Goal: Ask a question

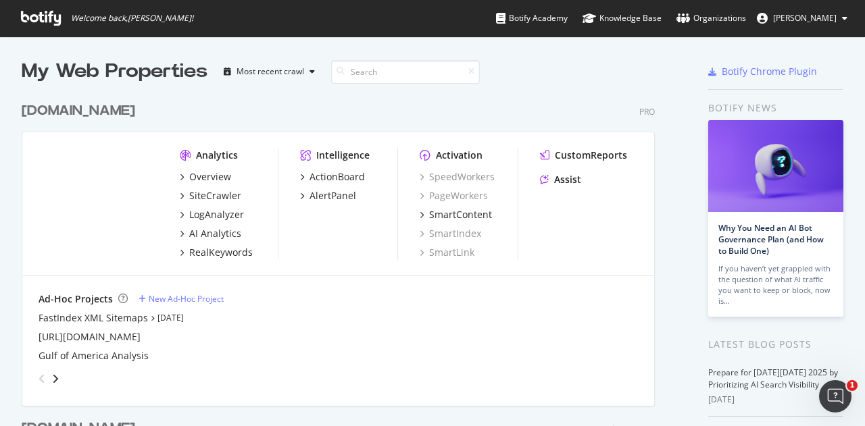
click at [107, 194] on img "grid" at bounding box center [99, 197] width 120 height 96
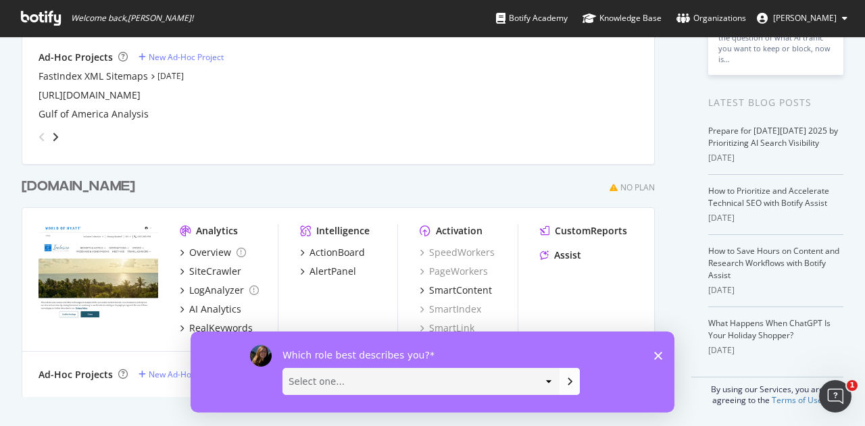
click at [657, 351] on icon "Close survey" at bounding box center [658, 355] width 8 height 8
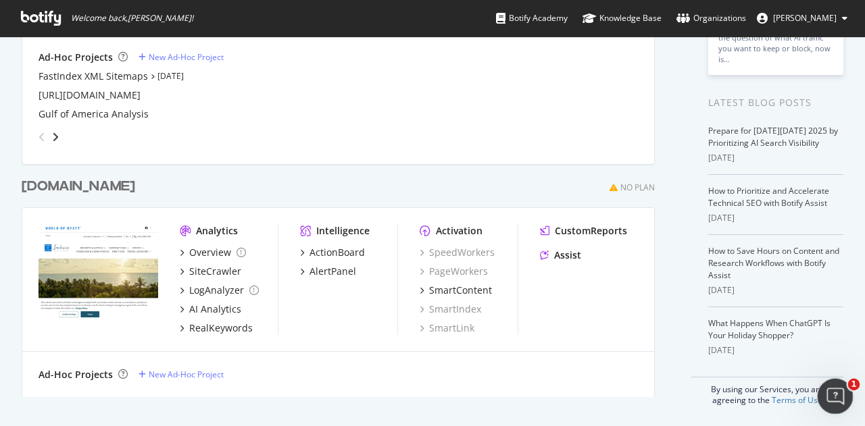
click at [835, 393] on icon "Open Intercom Messenger" at bounding box center [833, 394] width 9 height 11
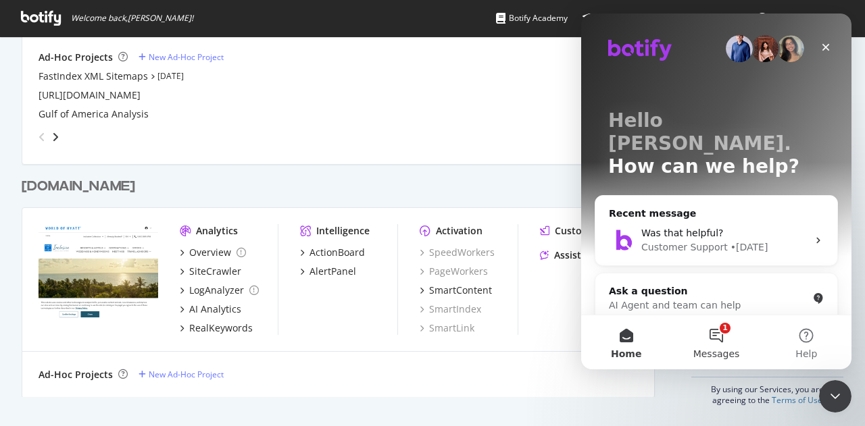
click at [727, 340] on button "1 Messages" at bounding box center [716, 343] width 90 height 54
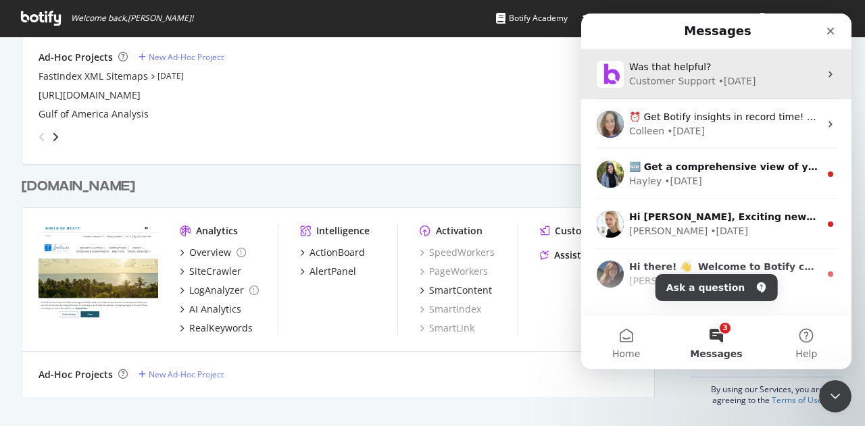
click at [686, 82] on div "Customer Support" at bounding box center [672, 81] width 87 height 14
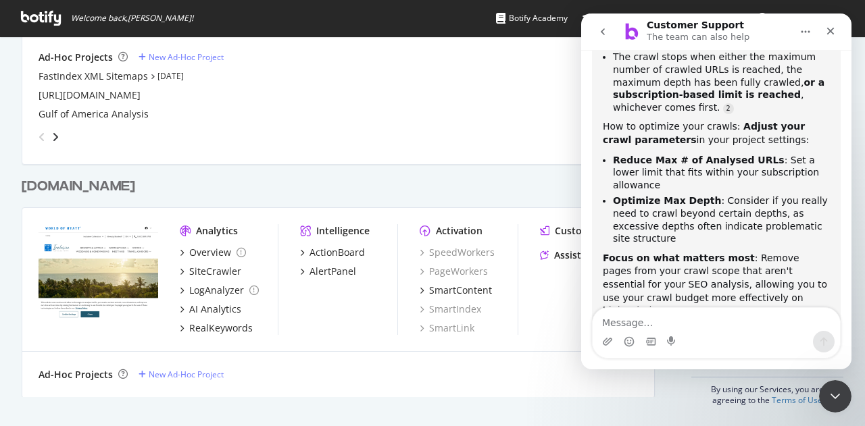
scroll to position [372, 0]
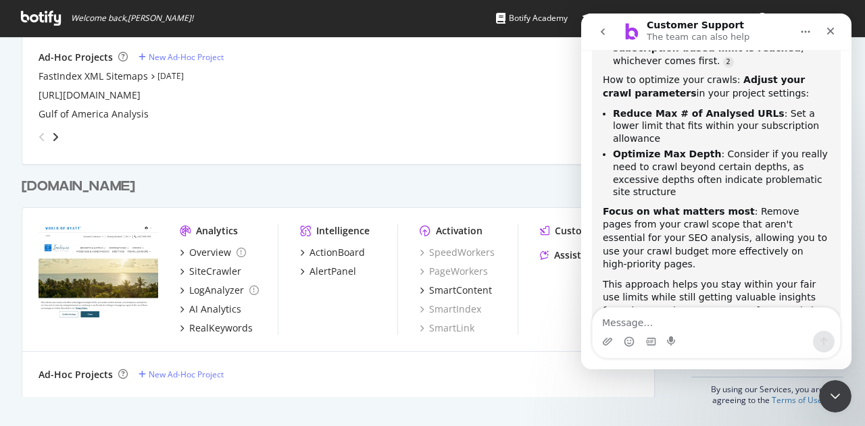
click at [670, 332] on div "Intercom messenger" at bounding box center [672, 342] width 11 height 22
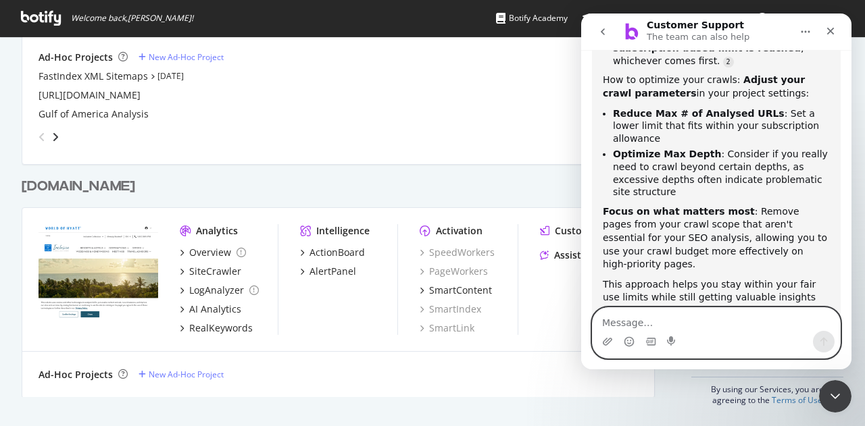
click at [666, 325] on textarea "Message…" at bounding box center [716, 319] width 247 height 23
type textarea "Hello I need to talk to someone"
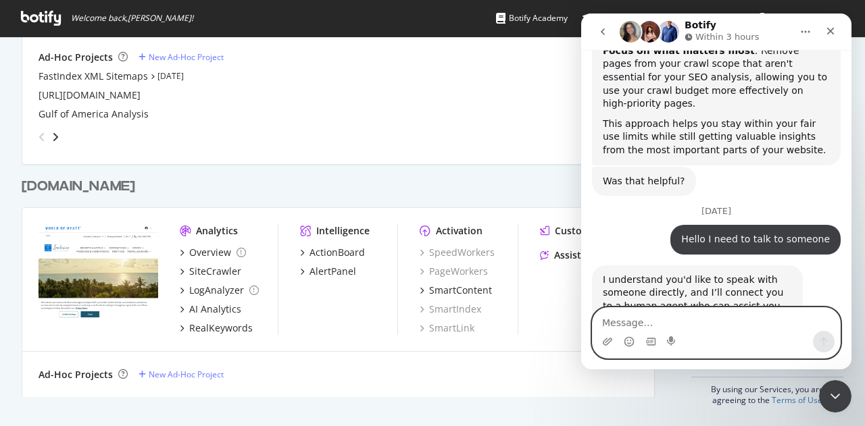
scroll to position [554, 0]
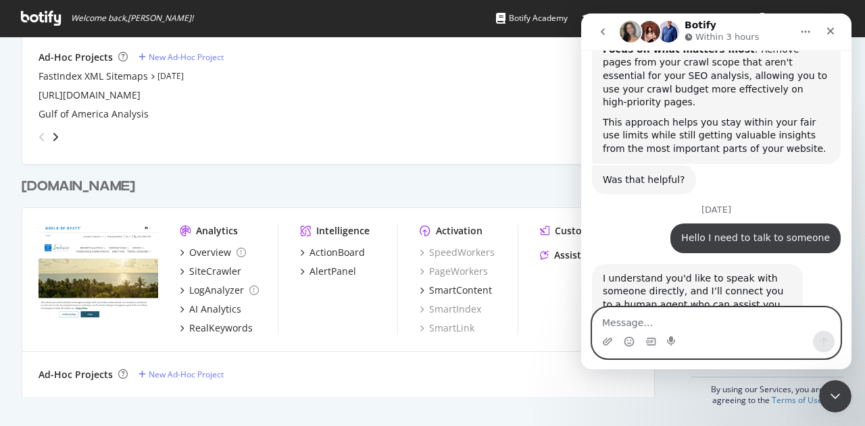
click at [662, 324] on textarea "Message…" at bounding box center [716, 319] width 247 height 23
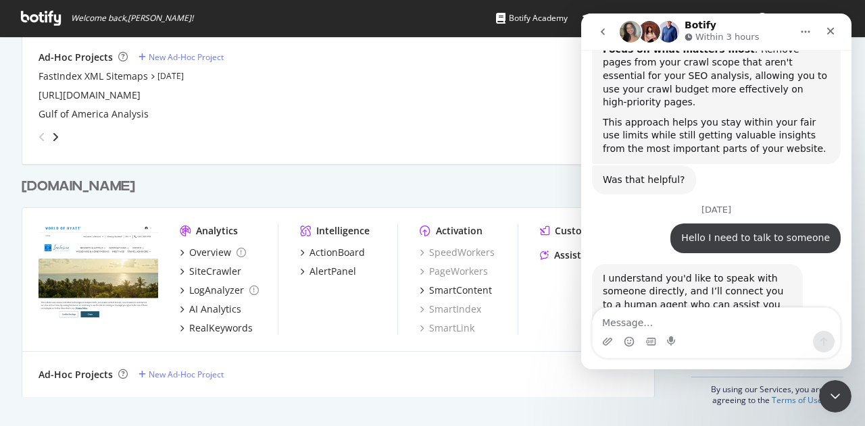
click at [403, 130] on div "grid" at bounding box center [335, 134] width 605 height 27
click at [695, 272] on div "I understand you'd like to speak with someone directly, and I’ll connect you to…" at bounding box center [697, 298] width 189 height 53
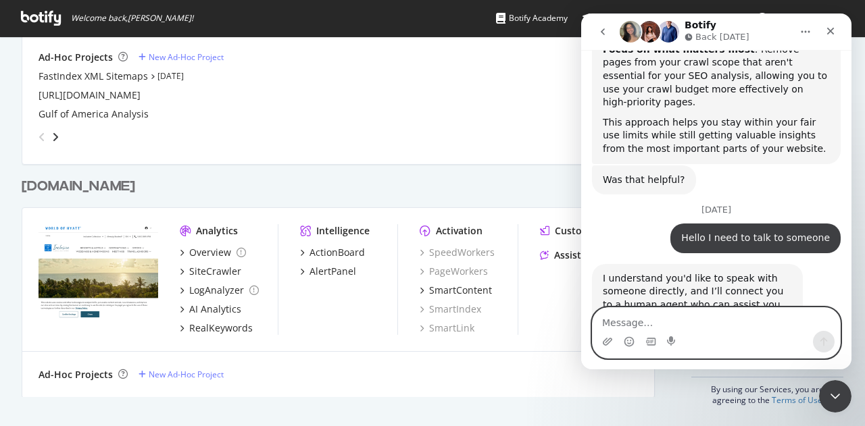
click at [692, 325] on textarea "Message…" at bounding box center [716, 319] width 247 height 23
type textarea "Hello?"
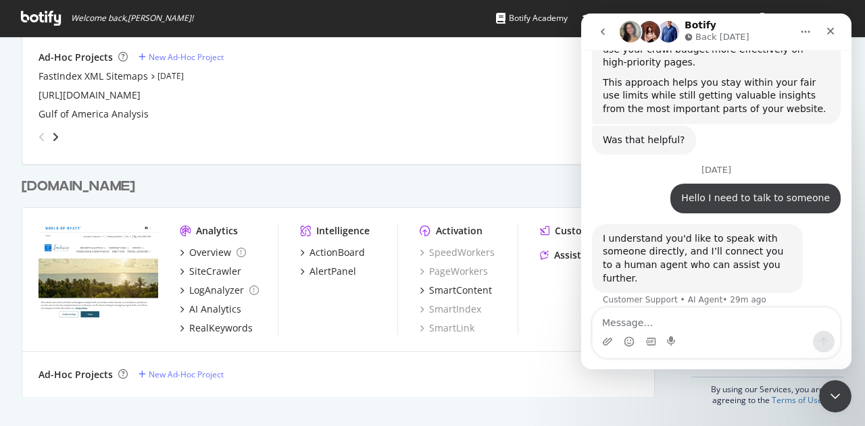
click at [437, 155] on div "Ad-Hoc Projects New Ad-Hoc Project FastIndex XML Sitemaps [DATE] [URL][DOMAIN_N…" at bounding box center [338, 99] width 632 height 130
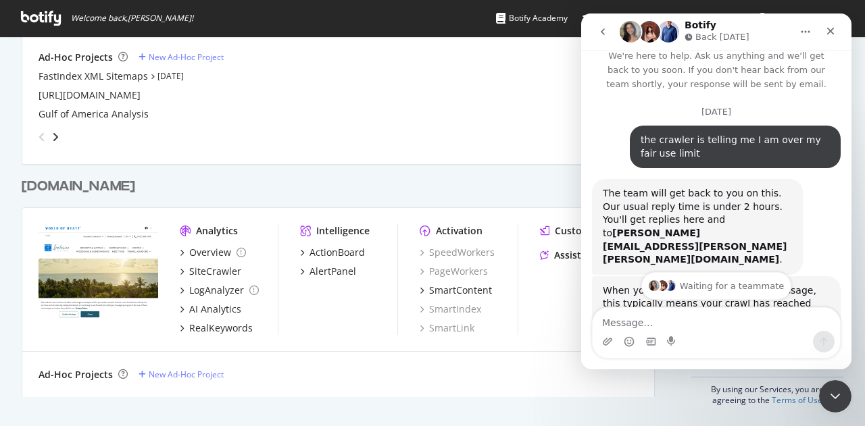
scroll to position [0, 0]
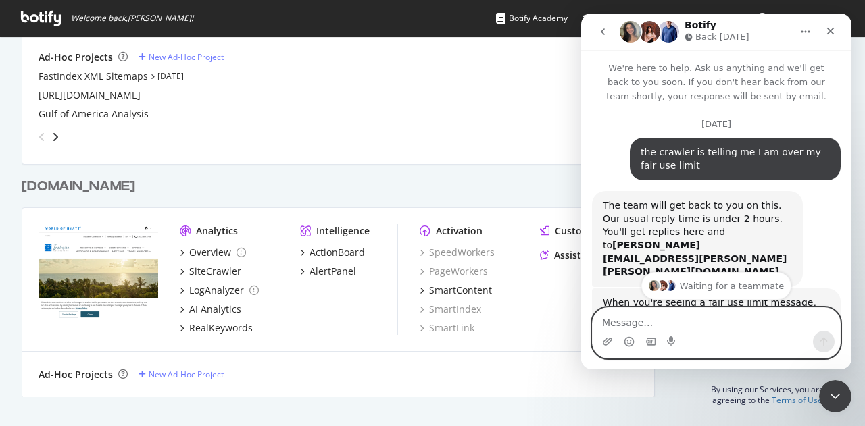
click at [662, 324] on textarea "Message…" at bounding box center [716, 319] width 247 height 23
type textarea "Botify support email"
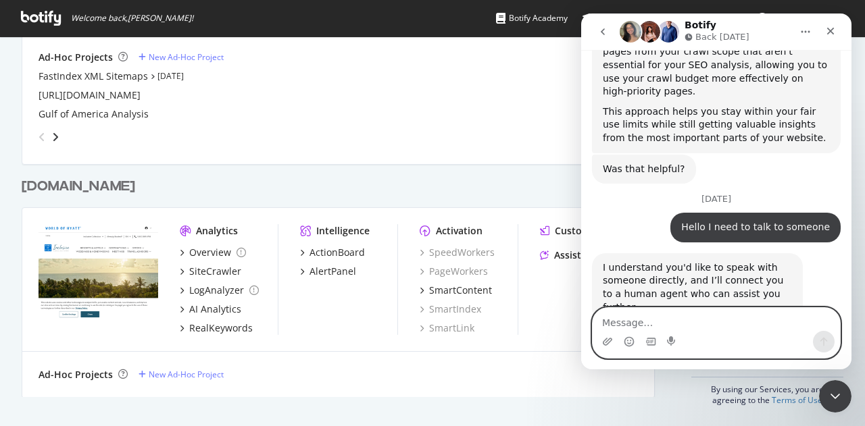
scroll to position [625, 0]
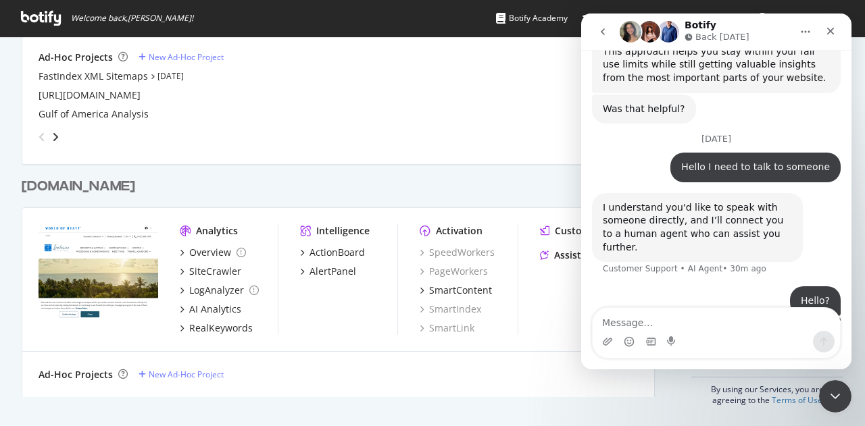
click at [606, 32] on icon "go back" at bounding box center [602, 31] width 11 height 11
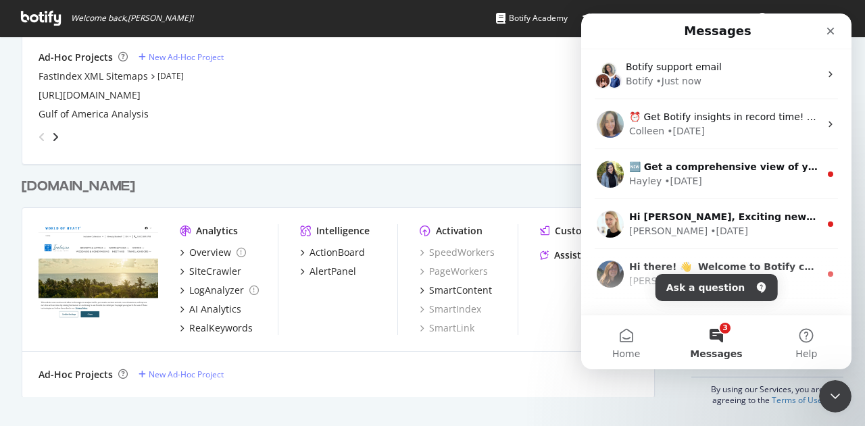
scroll to position [0, 0]
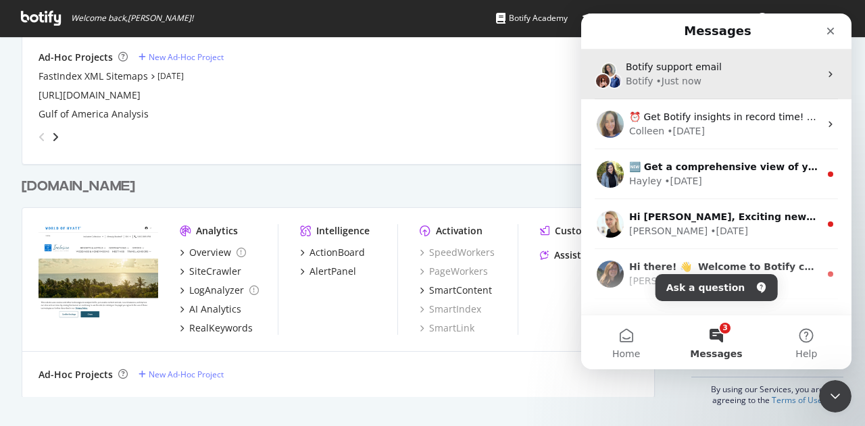
click at [726, 87] on div "Botify • Just now" at bounding box center [723, 81] width 194 height 14
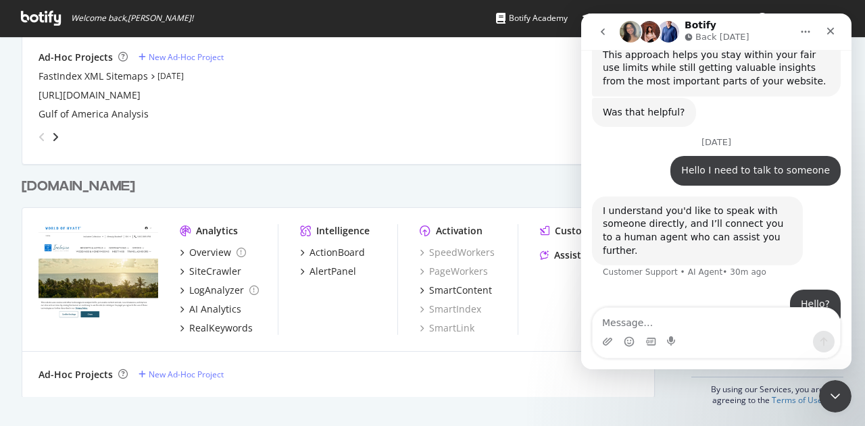
scroll to position [625, 0]
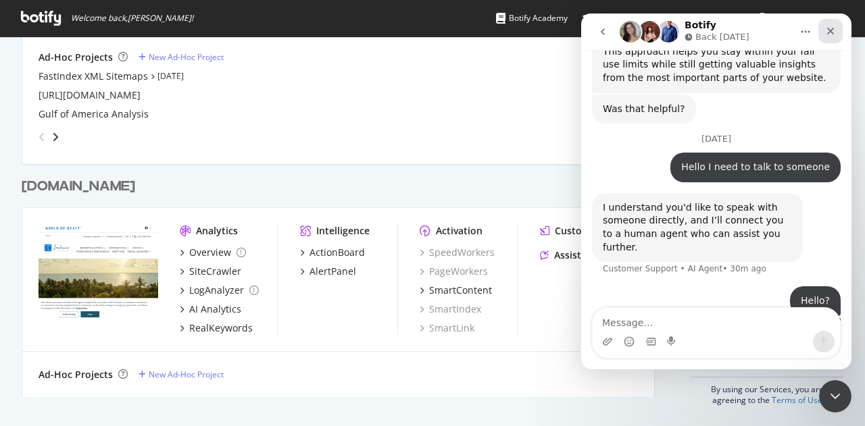
click at [833, 34] on icon "Close" at bounding box center [830, 31] width 11 height 11
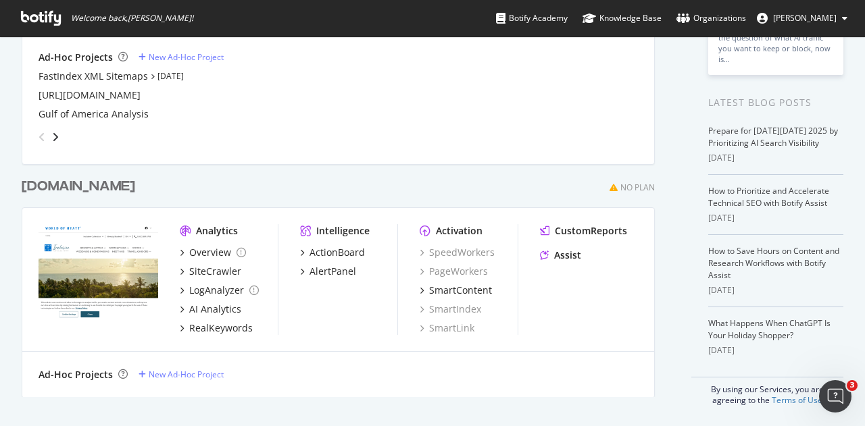
click at [669, 295] on div "My Web Properties Most recent crawl [DOMAIN_NAME] Pro Analytics Overview SiteCr…" at bounding box center [357, 111] width 670 height 590
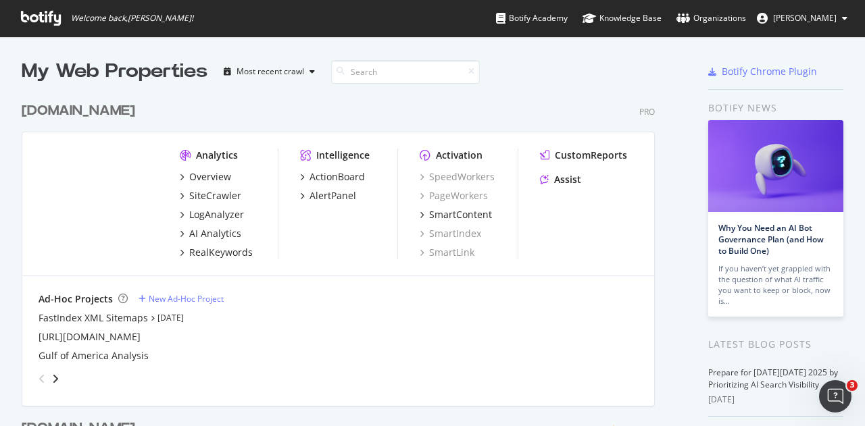
click at [839, 16] on button "[PERSON_NAME]" at bounding box center [802, 18] width 112 height 22
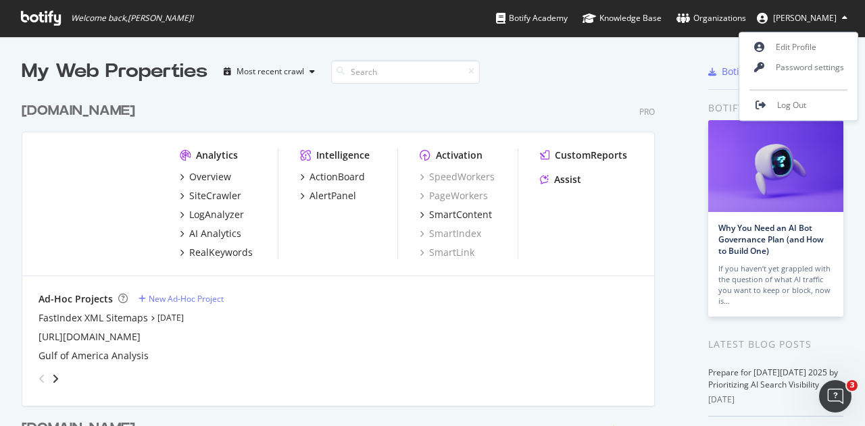
click at [664, 93] on div "[DOMAIN_NAME] Pro Analytics Overview SiteCrawler LogAnalyzer AI Analytics RealK…" at bounding box center [344, 244] width 644 height 318
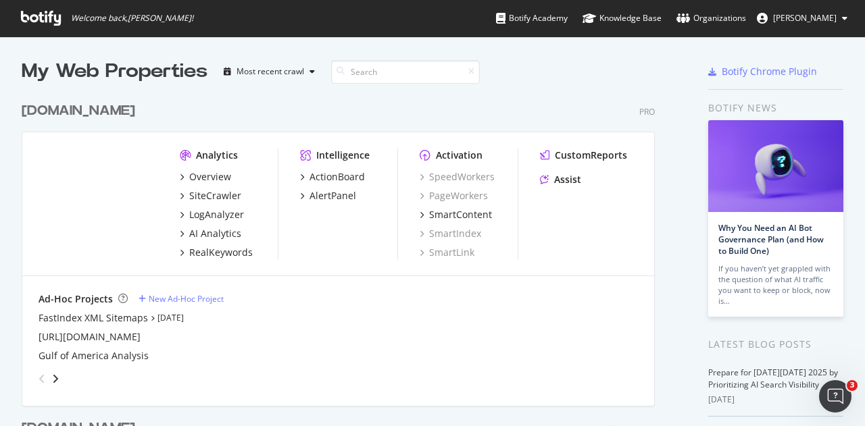
click at [666, 139] on div "My Web Properties Most recent crawl [DOMAIN_NAME] Pro Analytics Overview SiteCr…" at bounding box center [357, 353] width 670 height 590
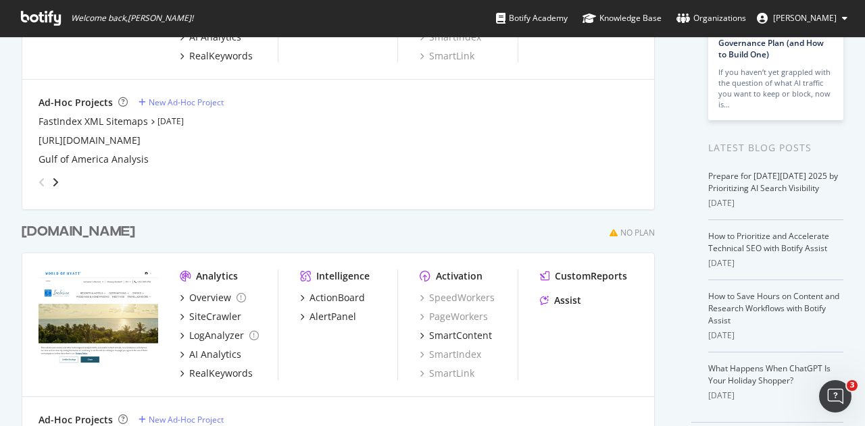
scroll to position [242, 0]
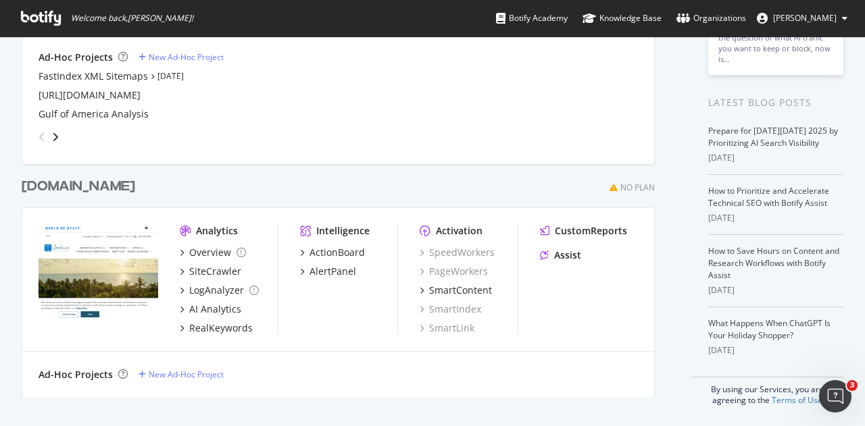
click at [668, 224] on div "My Web Properties Most recent crawl [DOMAIN_NAME] Pro Analytics Overview SiteCr…" at bounding box center [357, 111] width 670 height 590
click at [837, 399] on icon "Open Intercom Messenger" at bounding box center [834, 395] width 22 height 22
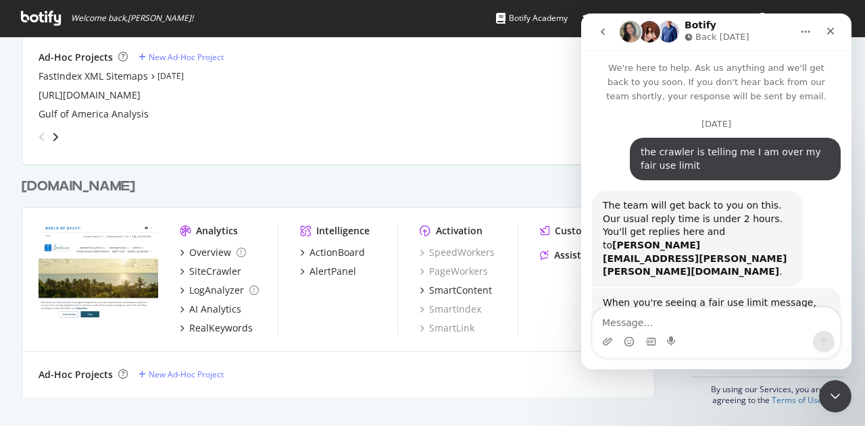
scroll to position [625, 0]
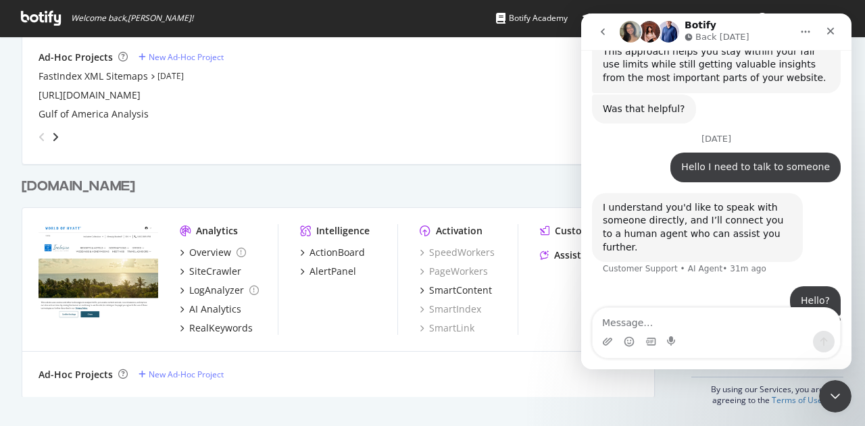
click at [416, 109] on div "Gulf of America Analysis" at bounding box center [339, 114] width 600 height 14
click at [423, 114] on div "Gulf of America Analysis" at bounding box center [339, 114] width 600 height 14
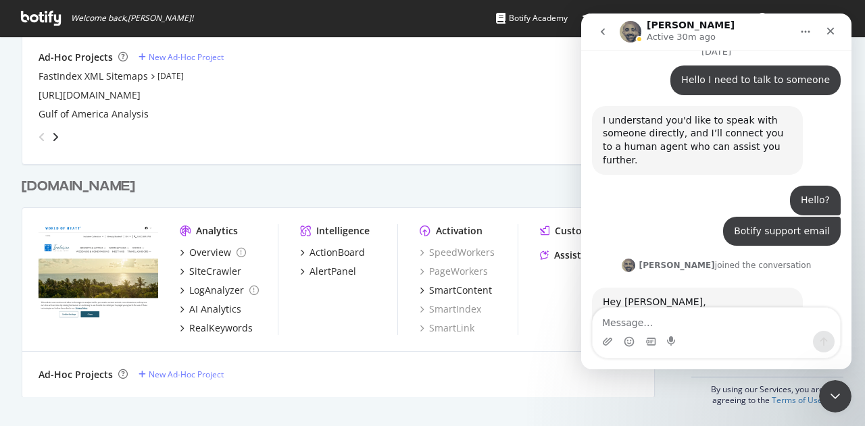
scroll to position [712, 0]
